Goal: Task Accomplishment & Management: Manage account settings

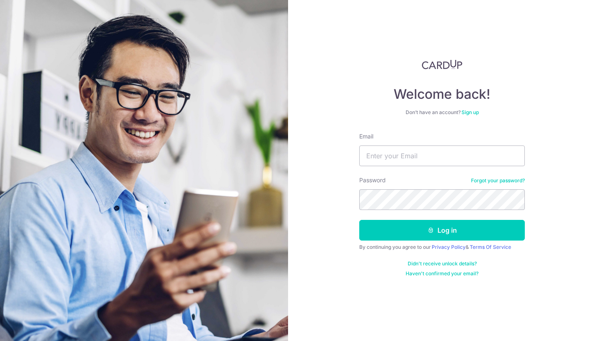
type input "[EMAIL_ADDRESS][DOMAIN_NAME]"
click at [387, 209] on form "Email [EMAIL_ADDRESS][DOMAIN_NAME] Password Forgot your password? Log in By con…" at bounding box center [442, 204] width 166 height 145
click at [359, 220] on button "Log in" at bounding box center [442, 230] width 166 height 21
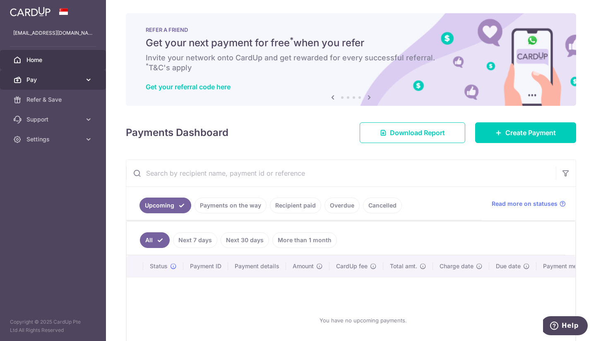
click at [78, 76] on span "Pay" at bounding box center [53, 80] width 55 height 8
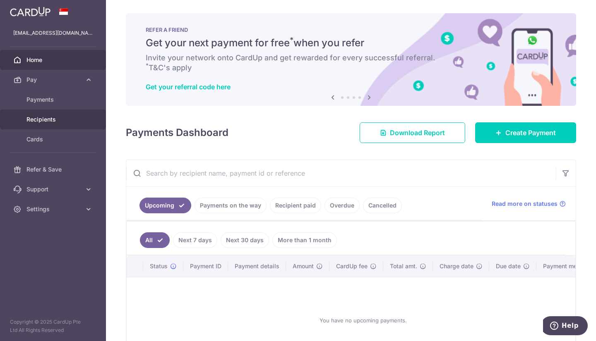
click at [75, 119] on span "Recipients" at bounding box center [53, 119] width 55 height 8
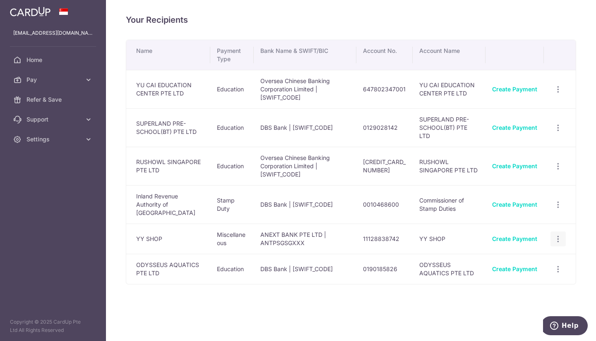
click at [565, 232] on div "View/Edit Linked Payments" at bounding box center [557, 239] width 15 height 15
click at [558, 94] on icon "button" at bounding box center [558, 89] width 9 height 9
click at [518, 262] on span "View/Edit" at bounding box center [530, 262] width 56 height 10
click at [553, 233] on div "View/Edit Linked Payments" at bounding box center [557, 239] width 15 height 15
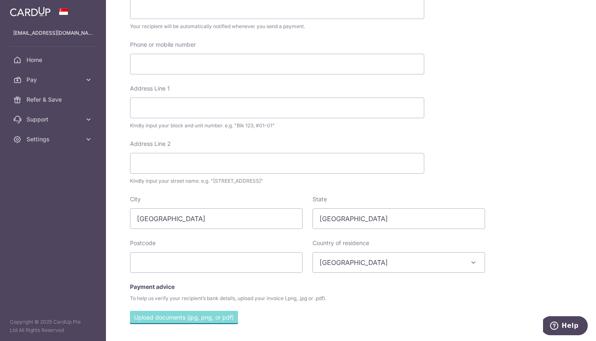
scroll to position [281, 0]
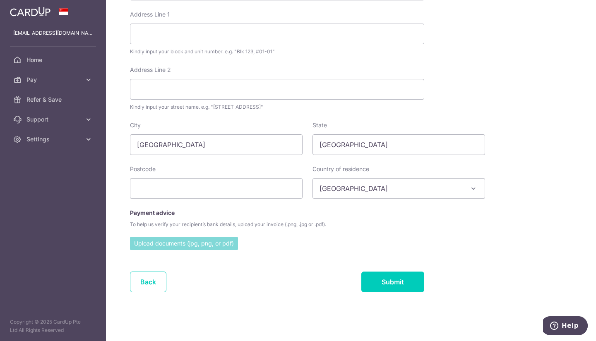
click at [195, 244] on input "file" at bounding box center [184, 243] width 108 height 12
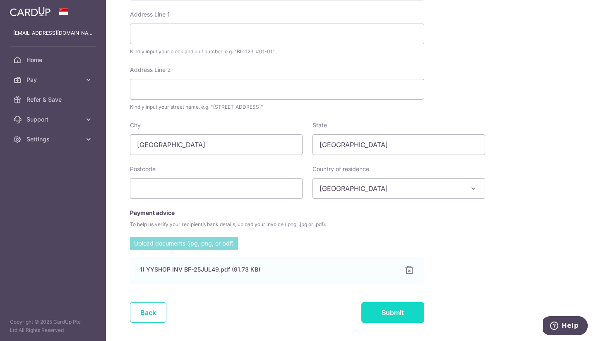
click at [400, 322] on input "Submit" at bounding box center [392, 313] width 63 height 21
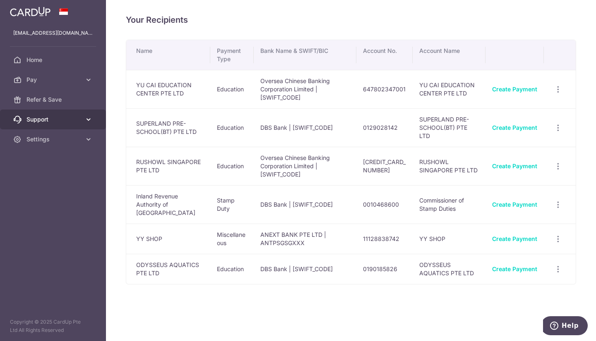
click at [63, 123] on span "Support" at bounding box center [53, 119] width 55 height 8
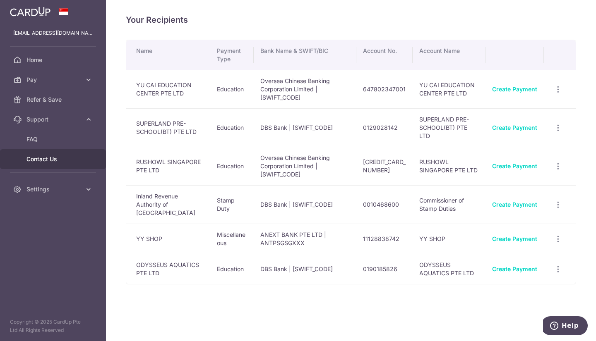
click at [52, 161] on span "Contact Us" at bounding box center [53, 159] width 55 height 8
